Goal: Information Seeking & Learning: Learn about a topic

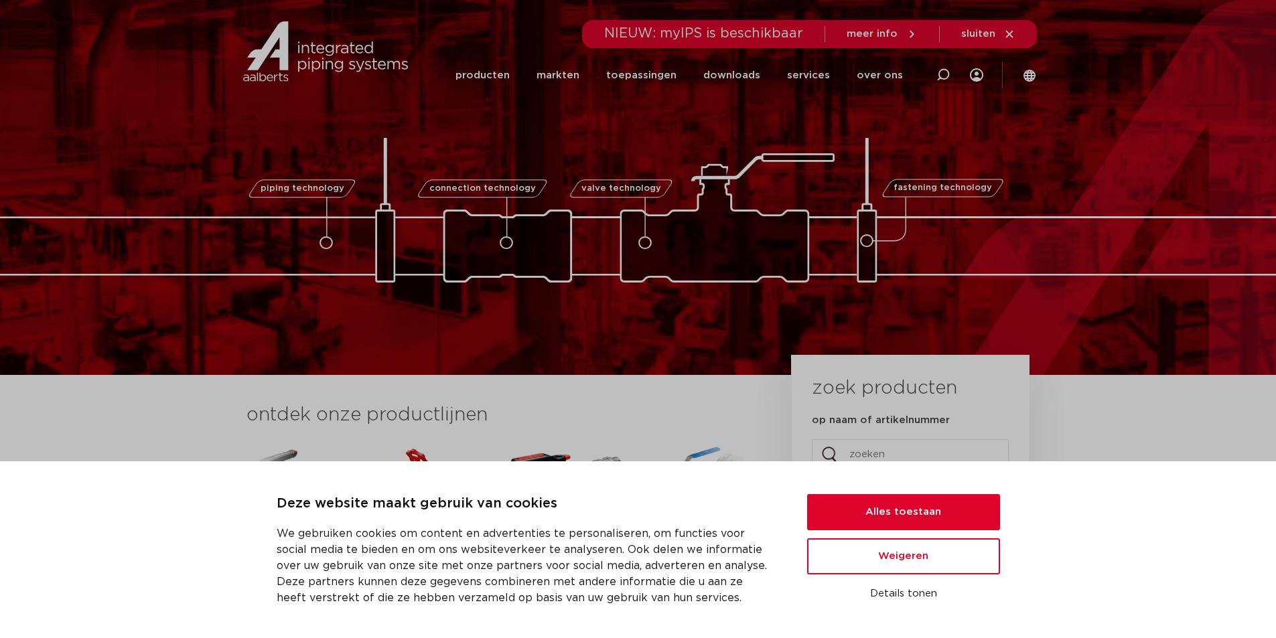
click at [459, 287] on div "piping technology connection technology valve technology fastening technology p…" at bounding box center [638, 187] width 1276 height 375
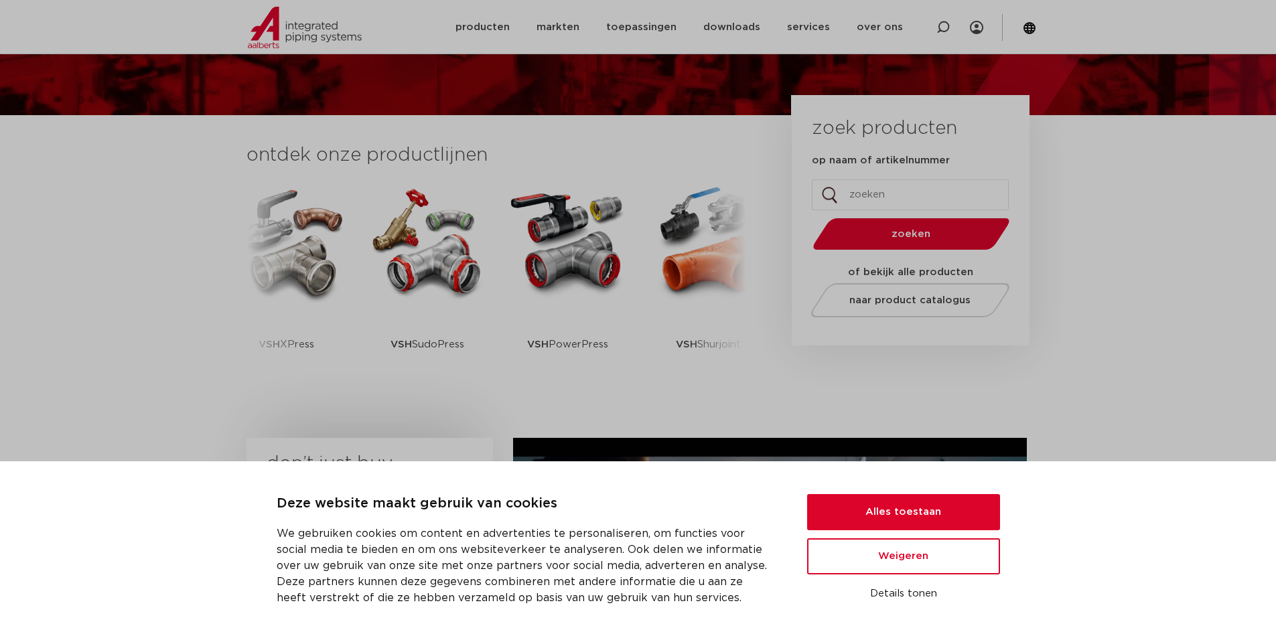
scroll to position [268, 0]
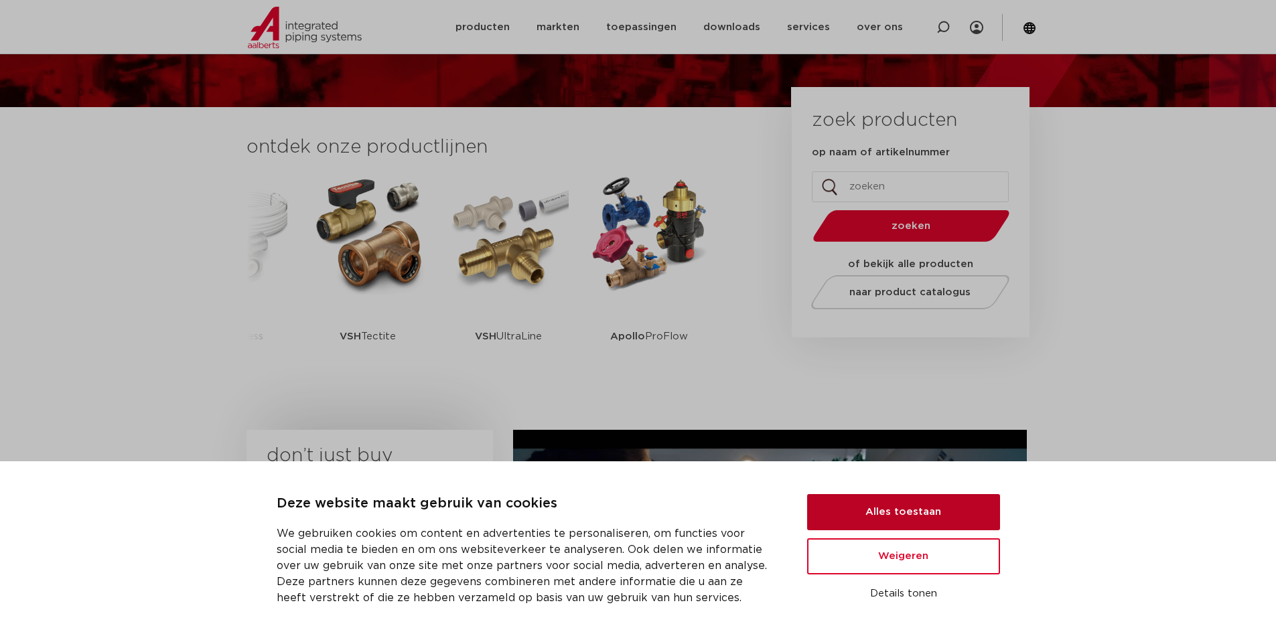
click at [888, 513] on button "Alles toestaan" at bounding box center [903, 512] width 193 height 36
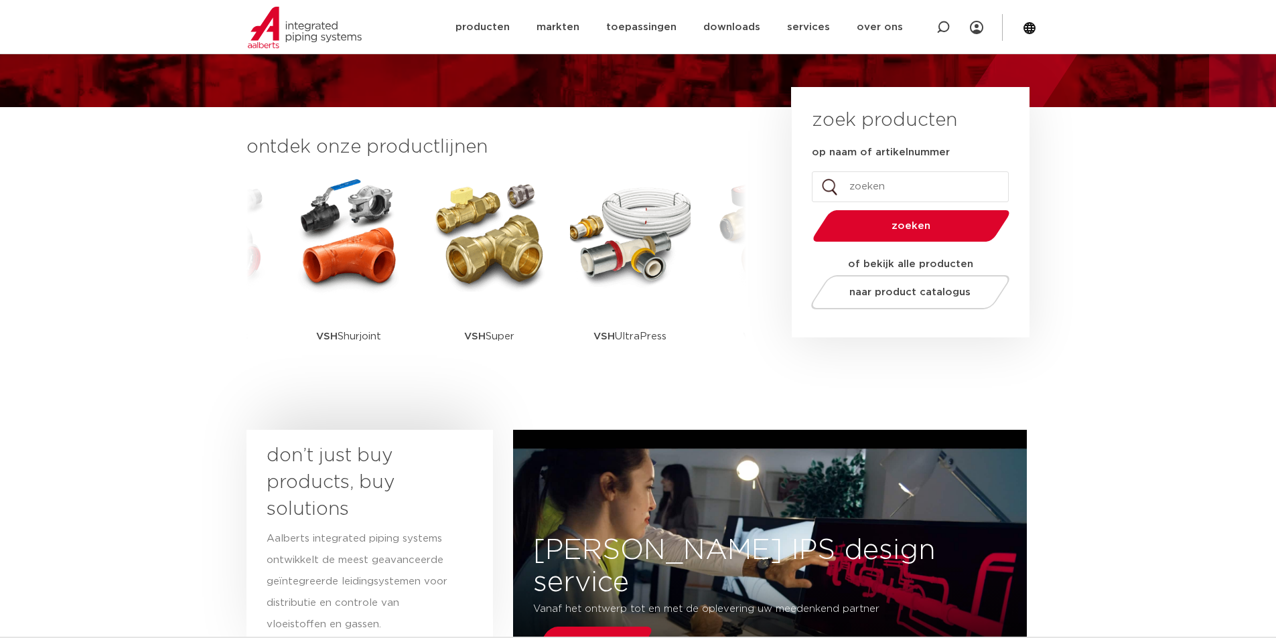
click at [320, 38] on img at bounding box center [305, 28] width 114 height 42
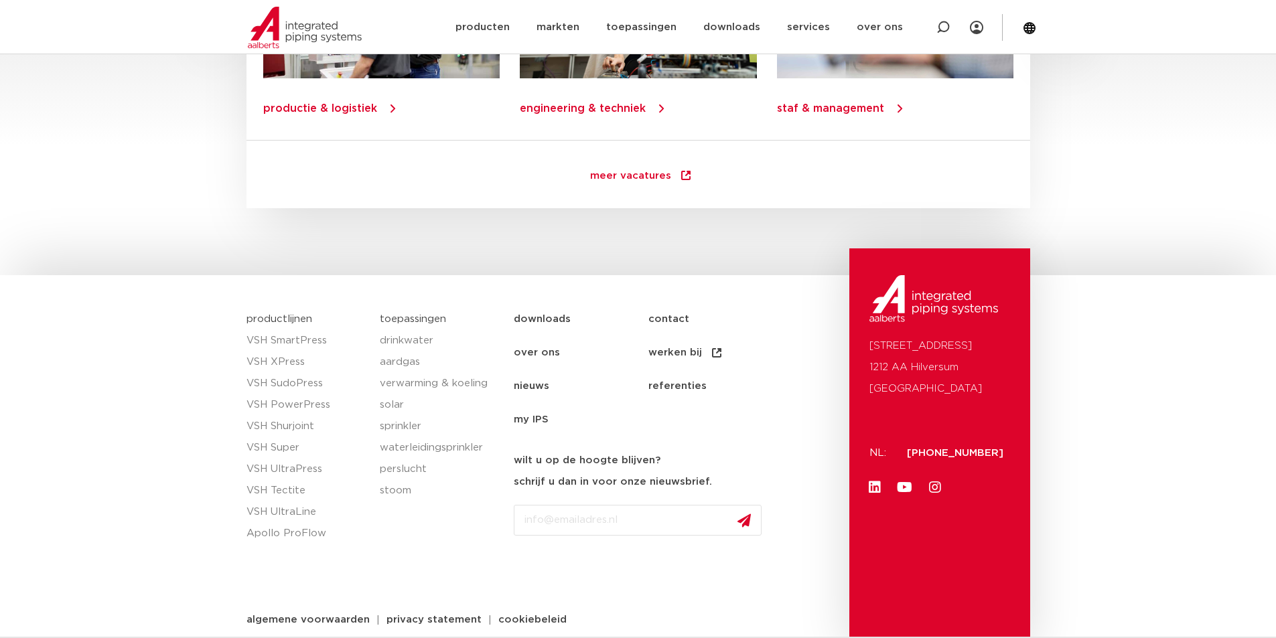
scroll to position [1904, 0]
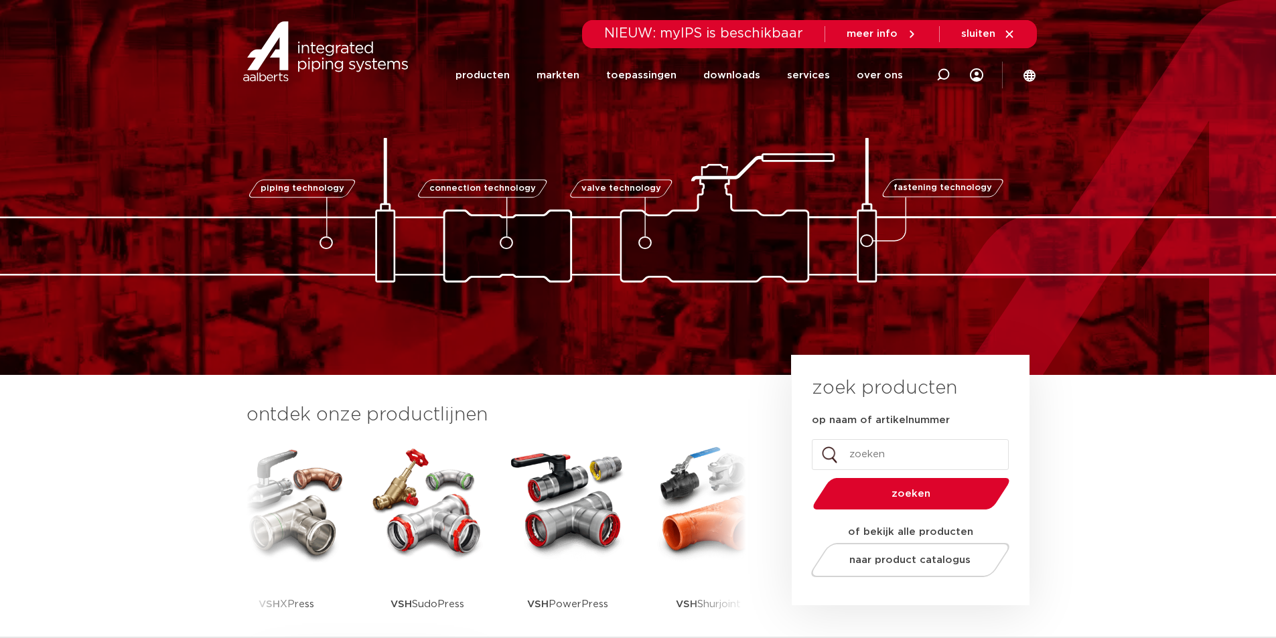
click at [882, 155] on img at bounding box center [639, 210] width 1340 height 145
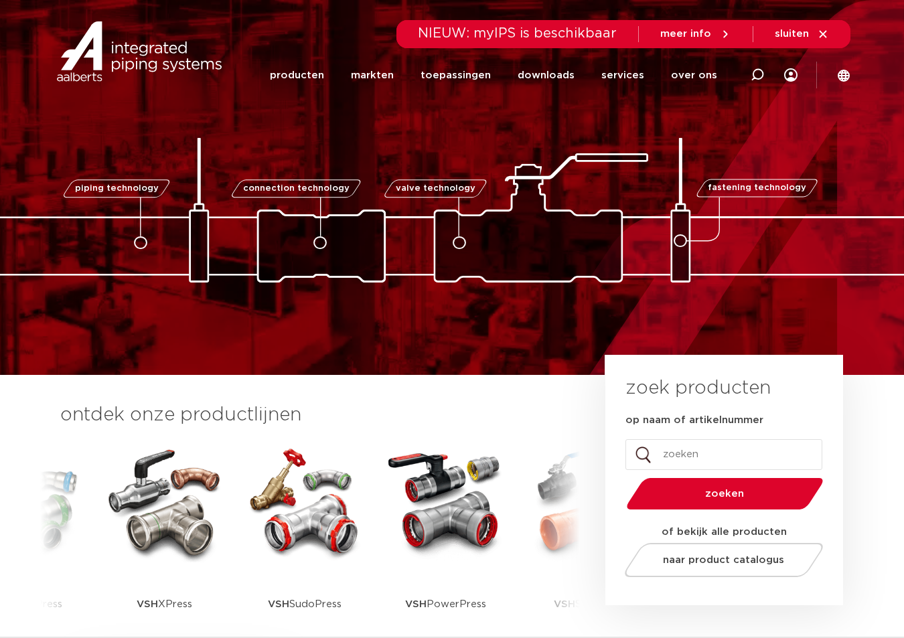
click at [758, 196] on link "fastening technology" at bounding box center [757, 189] width 125 height 18
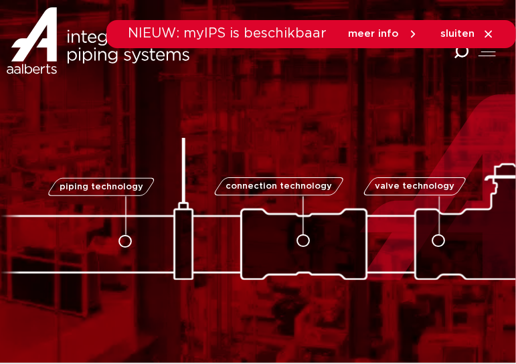
click at [453, 68] on div "Combined Shape Combined Shape" at bounding box center [388, 71] width 259 height 94
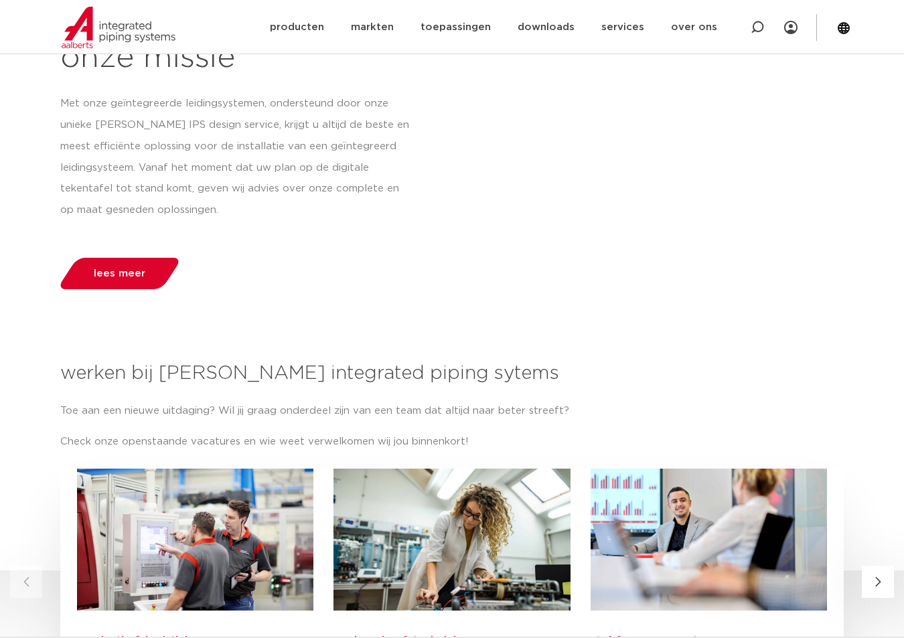
scroll to position [1340, 0]
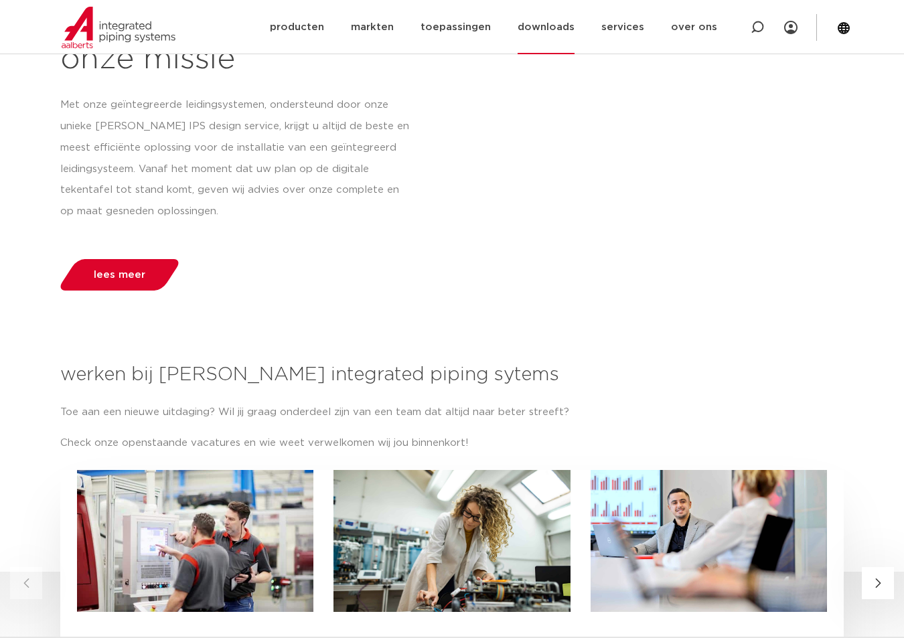
click at [561, 30] on link "downloads" at bounding box center [546, 27] width 57 height 54
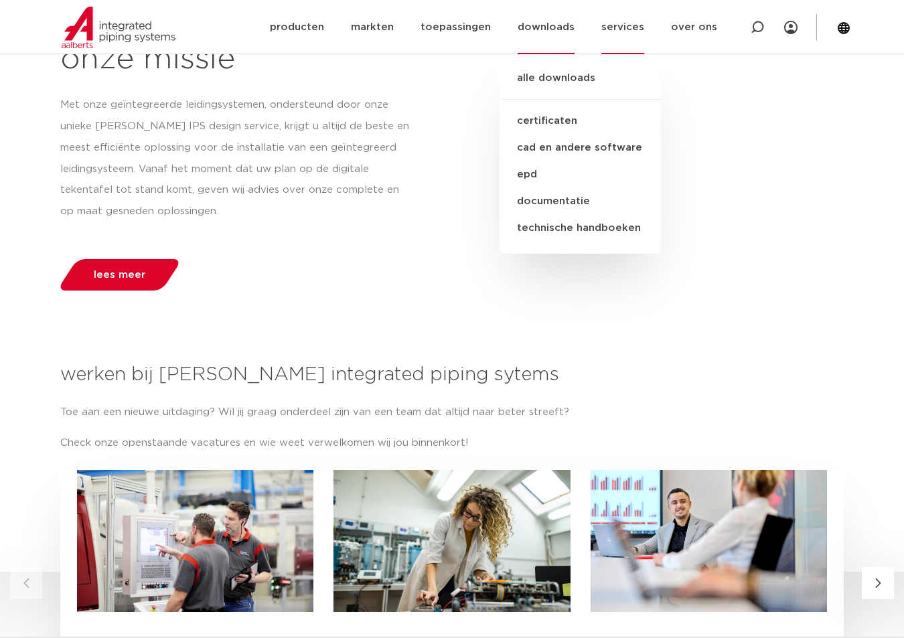
click at [644, 28] on link "services" at bounding box center [623, 27] width 43 height 54
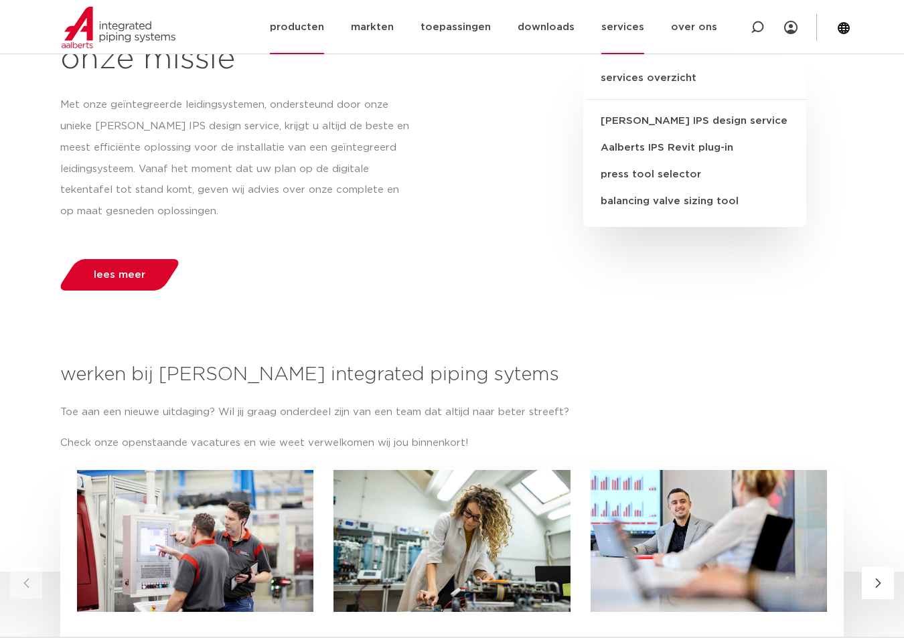
click at [311, 31] on link "producten" at bounding box center [297, 27] width 54 height 54
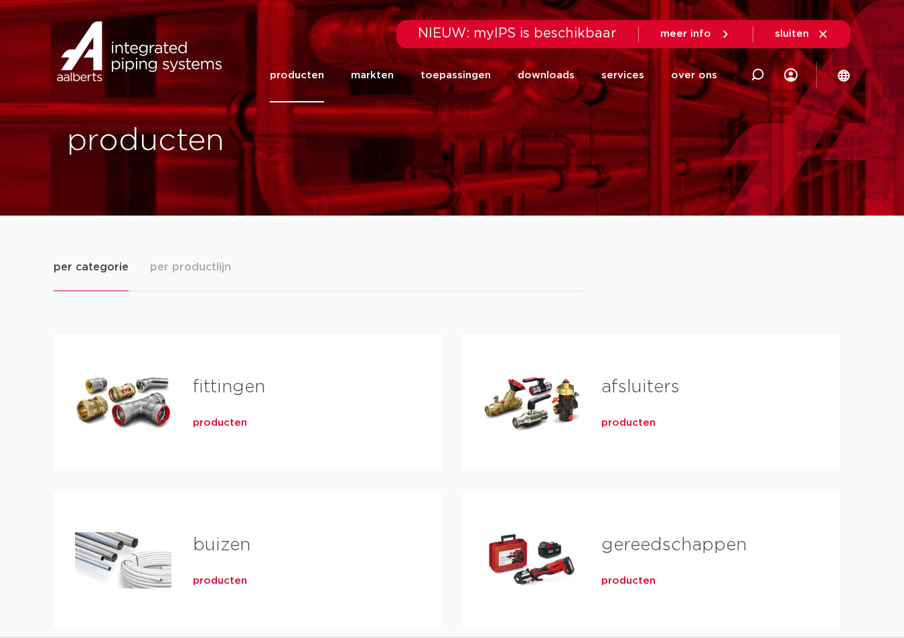
click at [442, 150] on h1 "producten" at bounding box center [256, 141] width 378 height 43
drag, startPoint x: 442, startPoint y: 150, endPoint x: 406, endPoint y: 163, distance: 38.3
click at [406, 163] on div "producten" at bounding box center [226, 141] width 452 height 56
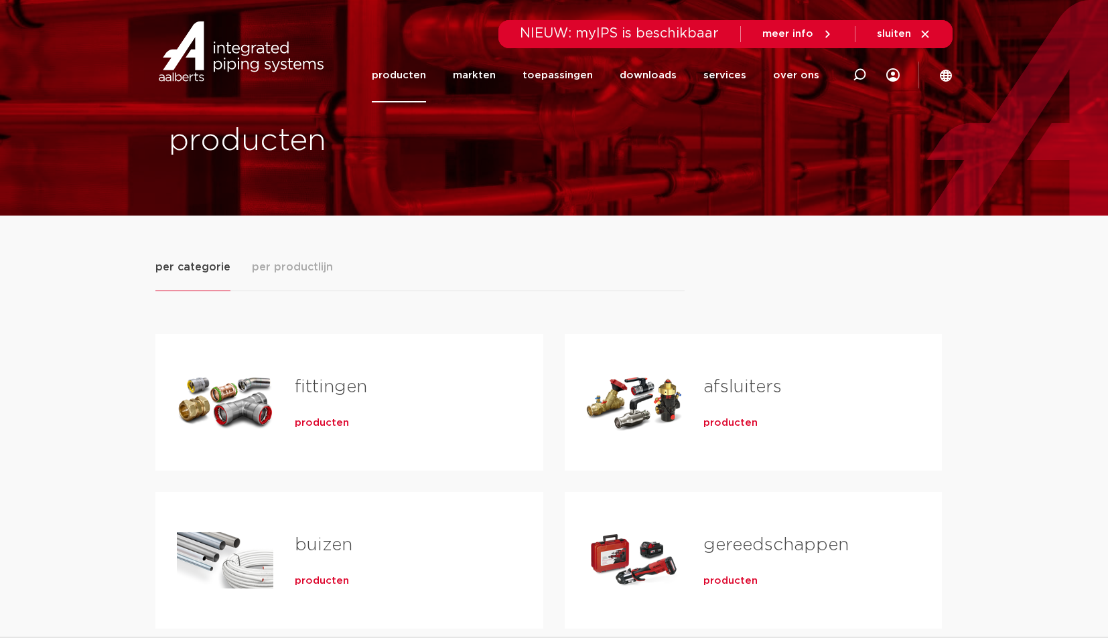
click at [904, 157] on div "producten" at bounding box center [554, 108] width 1108 height 216
click at [904, 117] on div "producten" at bounding box center [554, 108] width 1108 height 216
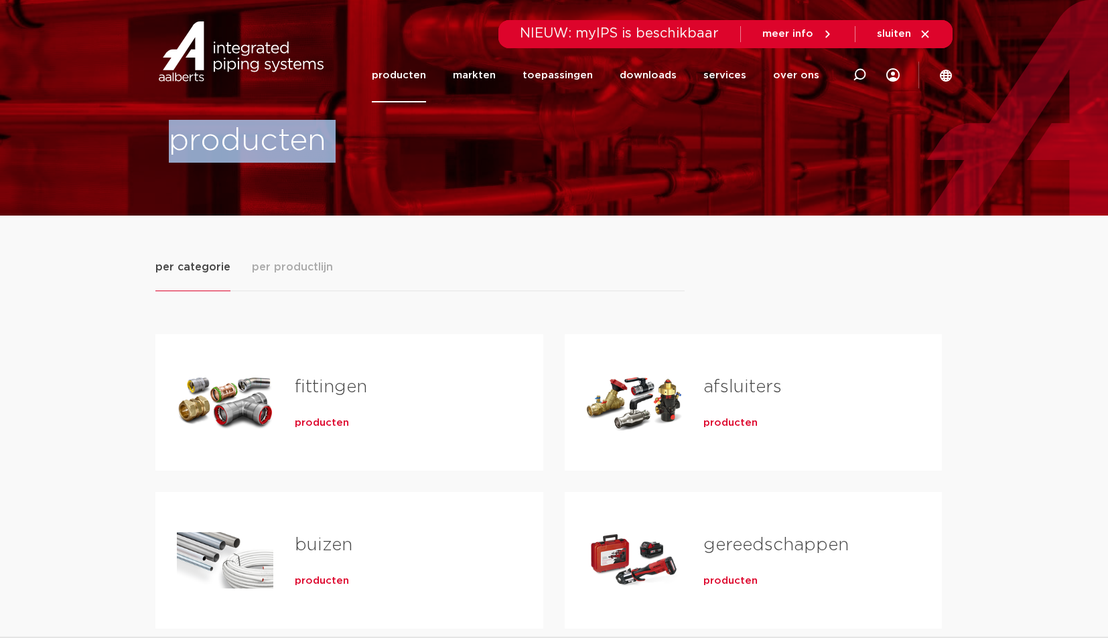
click at [904, 117] on div "producten" at bounding box center [554, 108] width 1108 height 216
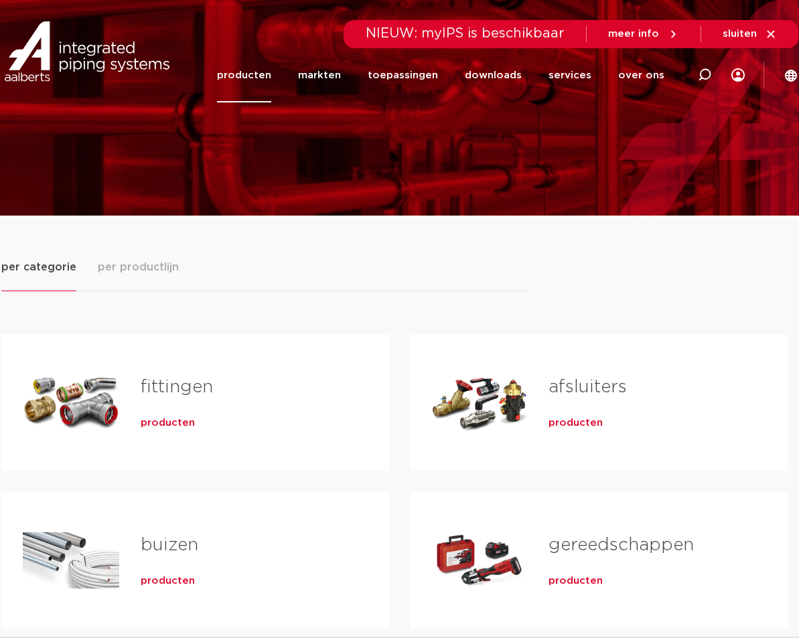
click at [584, 177] on div at bounding box center [399, 108] width 799 height 216
click at [264, 79] on link "producten" at bounding box center [244, 75] width 54 height 54
click at [338, 84] on link "markten" at bounding box center [319, 75] width 43 height 54
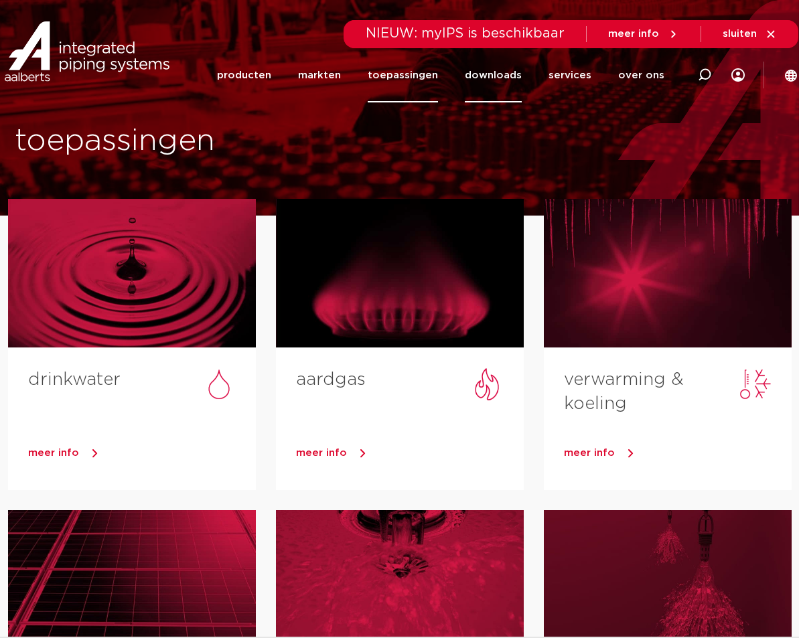
click at [504, 82] on link "downloads" at bounding box center [493, 75] width 57 height 54
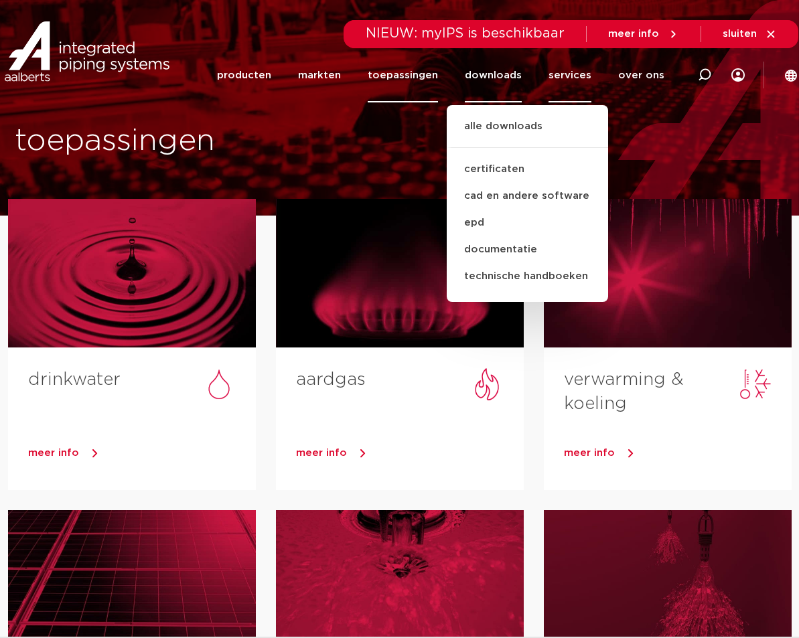
click at [577, 80] on link "services" at bounding box center [570, 75] width 43 height 54
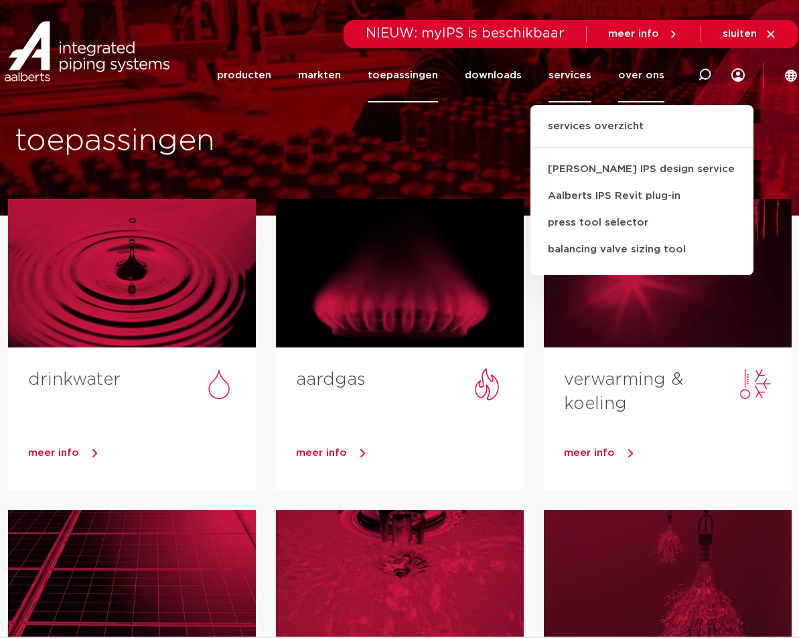
click at [659, 75] on link "over ons" at bounding box center [641, 75] width 46 height 54
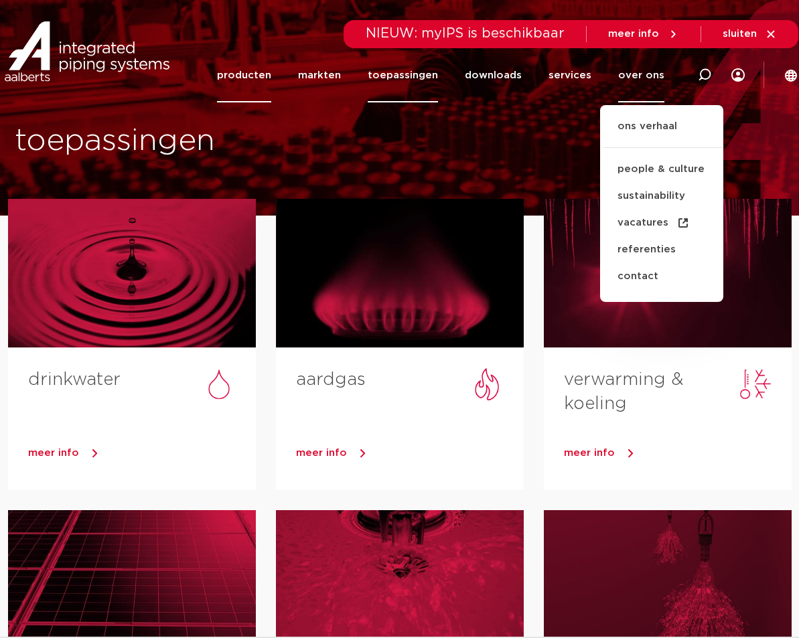
click at [263, 78] on link "producten" at bounding box center [244, 75] width 54 height 54
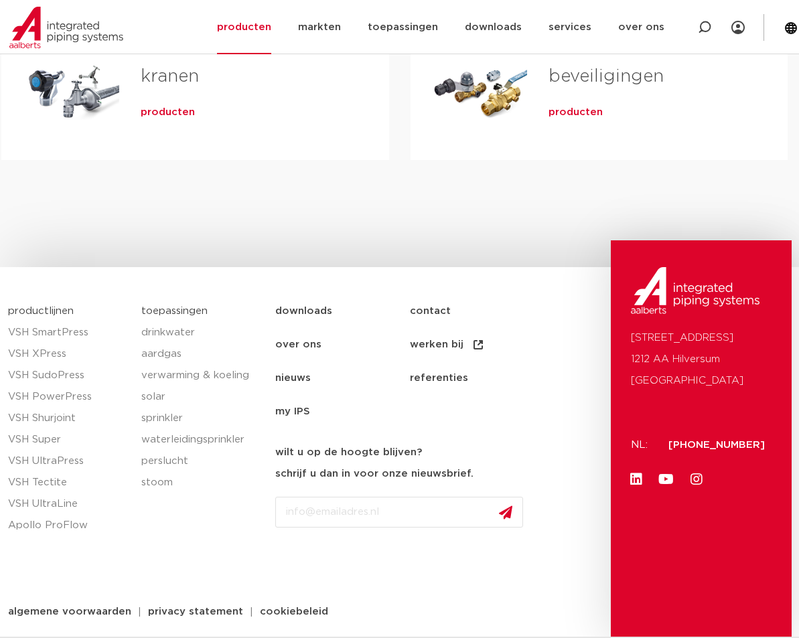
scroll to position [630, 0]
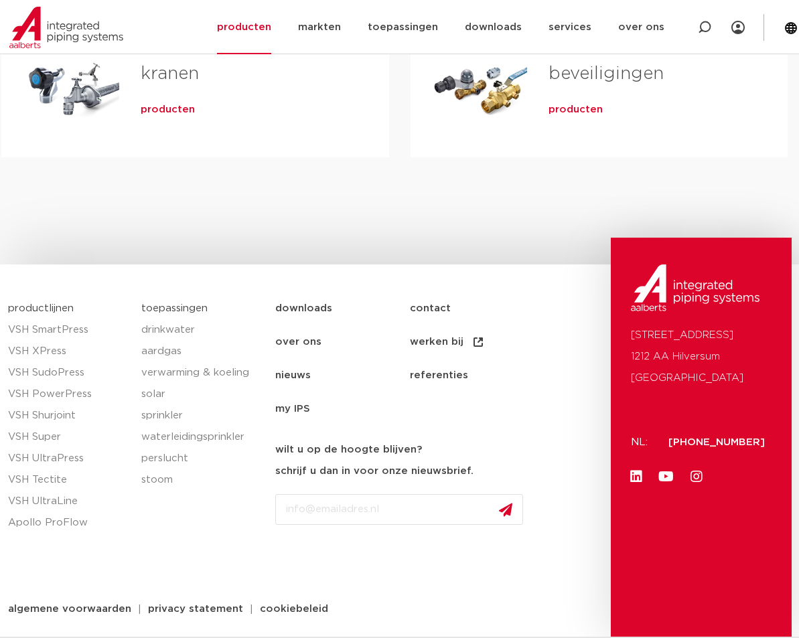
click at [171, 303] on link "toepassingen" at bounding box center [174, 308] width 66 height 10
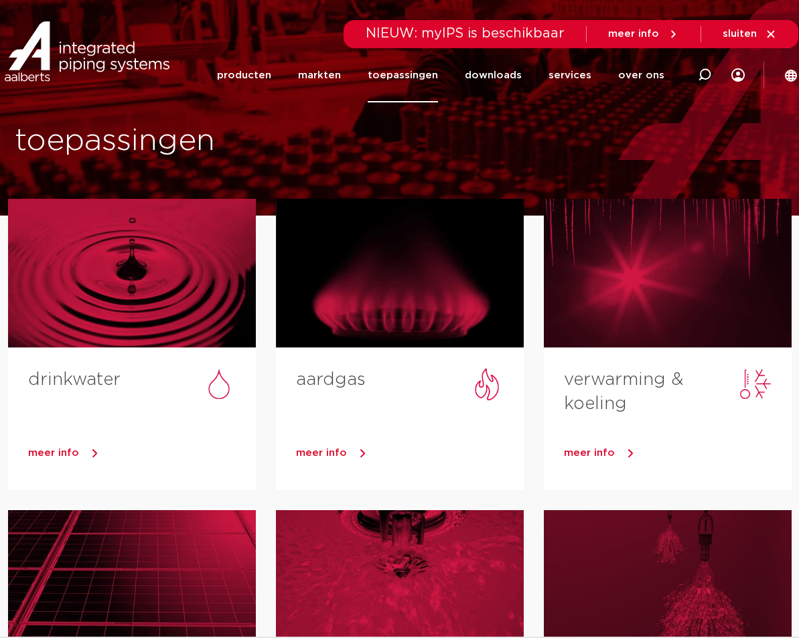
click at [379, 71] on link "toepassingen" at bounding box center [403, 75] width 70 height 54
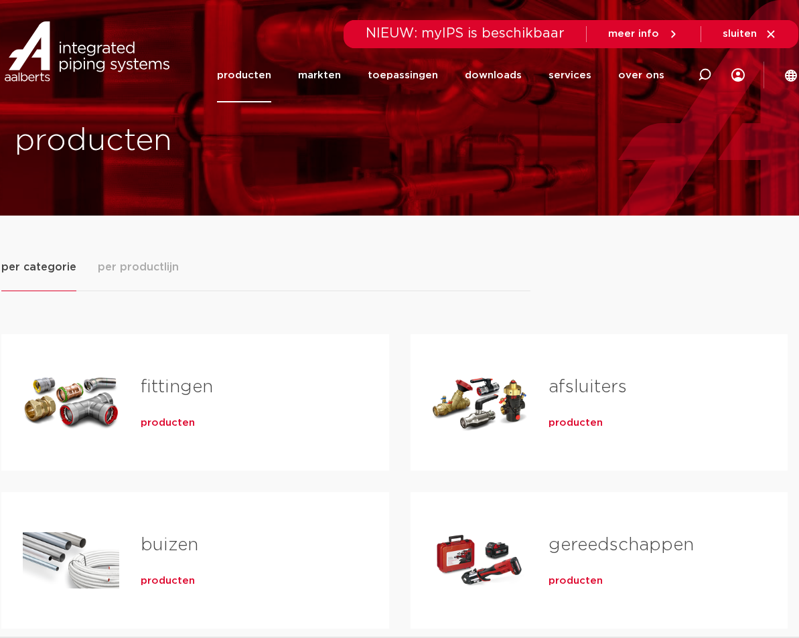
drag, startPoint x: 492, startPoint y: 176, endPoint x: 419, endPoint y: 244, distance: 100.5
click at [417, 249] on div "per categorie per productlijn fittingen producten buizen producten" at bounding box center [399, 555] width 797 height 679
click at [437, 171] on div "producten" at bounding box center [399, 108] width 799 height 216
click at [66, 56] on img at bounding box center [86, 51] width 171 height 60
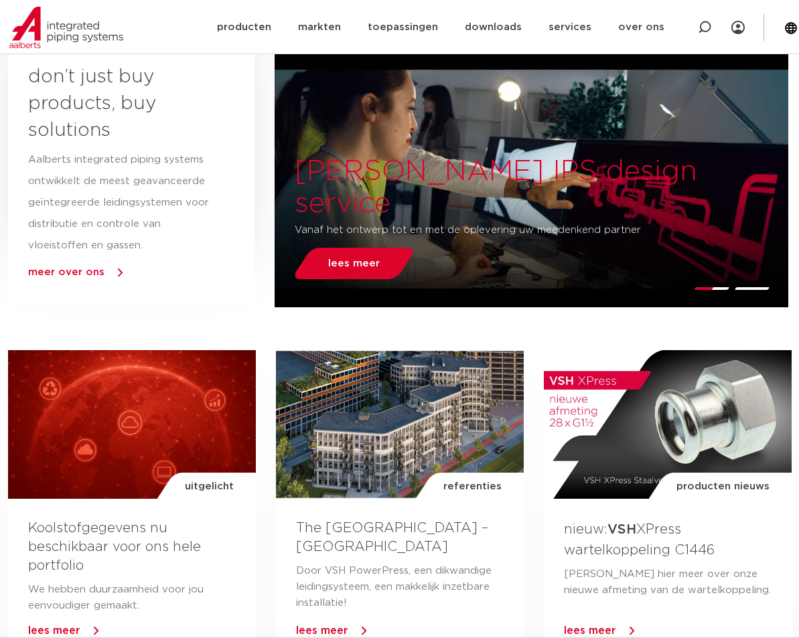
scroll to position [670, 0]
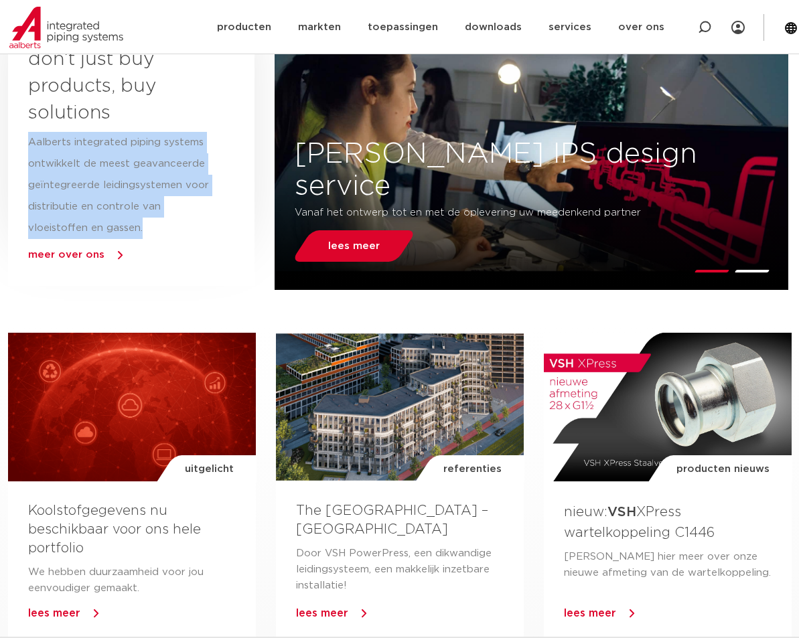
drag, startPoint x: 142, startPoint y: 220, endPoint x: 21, endPoint y: 144, distance: 143.3
click at [21, 144] on div "don’t just buy products, buy solutions Aalberts integrated piping systems ontwi…" at bounding box center [131, 159] width 247 height 253
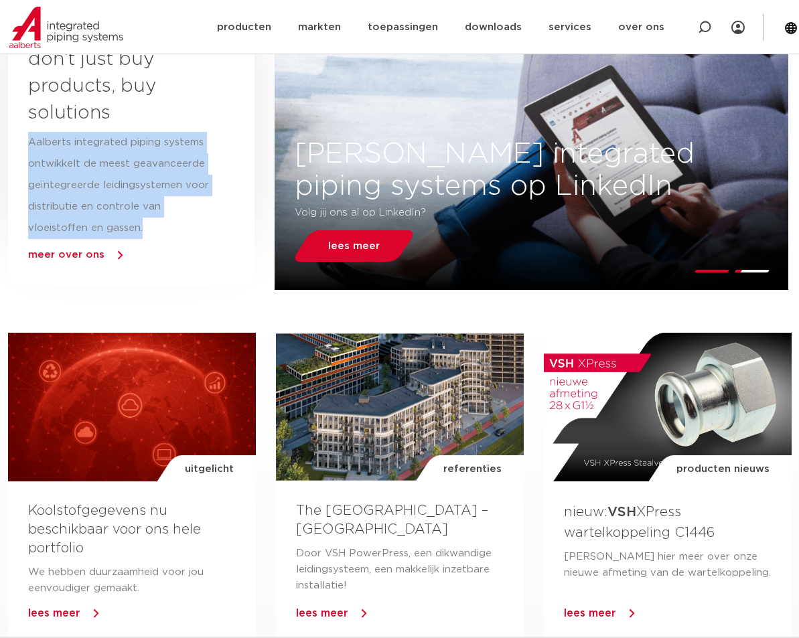
copy p "Aalberts integrated piping systems ontwikkelt de meest geavanceerde geïntegreer…"
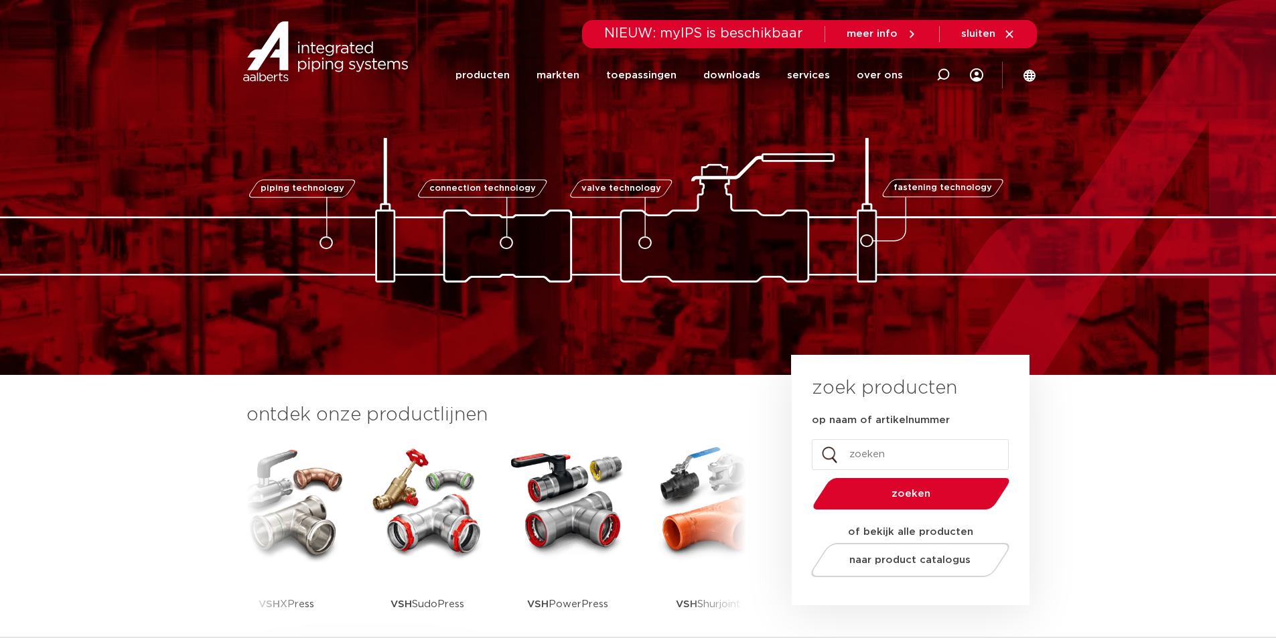
click at [879, 33] on span "meer info" at bounding box center [872, 34] width 51 height 10
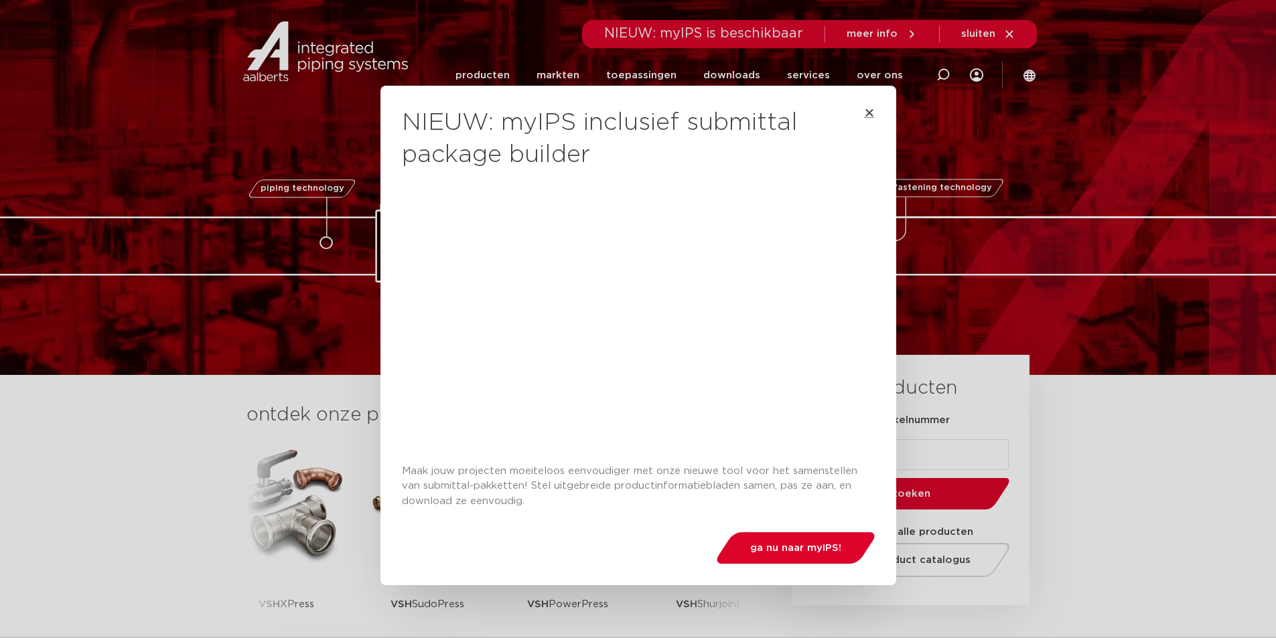
click at [866, 113] on icon "Close" at bounding box center [869, 112] width 11 height 11
